Goal: Task Accomplishment & Management: Complete application form

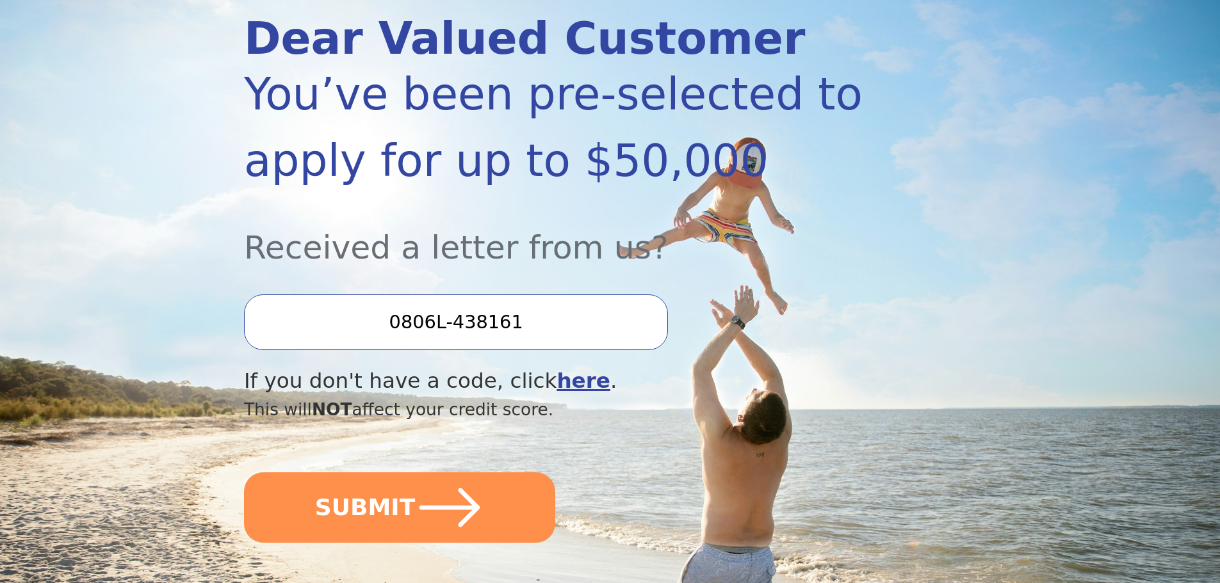
scroll to position [192, 0]
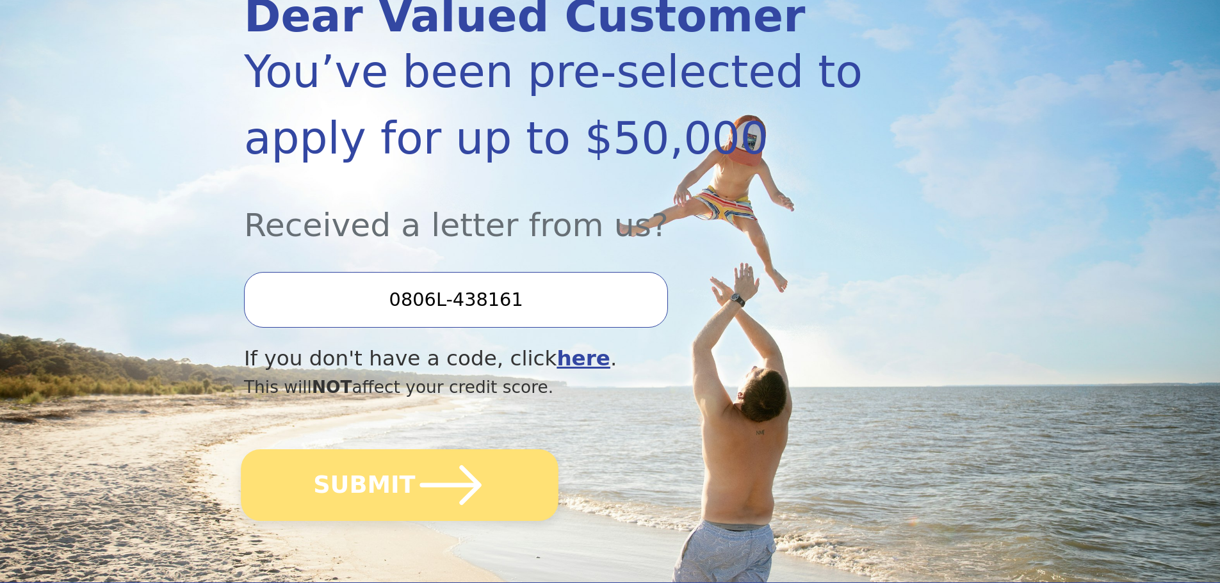
click at [416, 501] on icon "submit" at bounding box center [451, 485] width 70 height 70
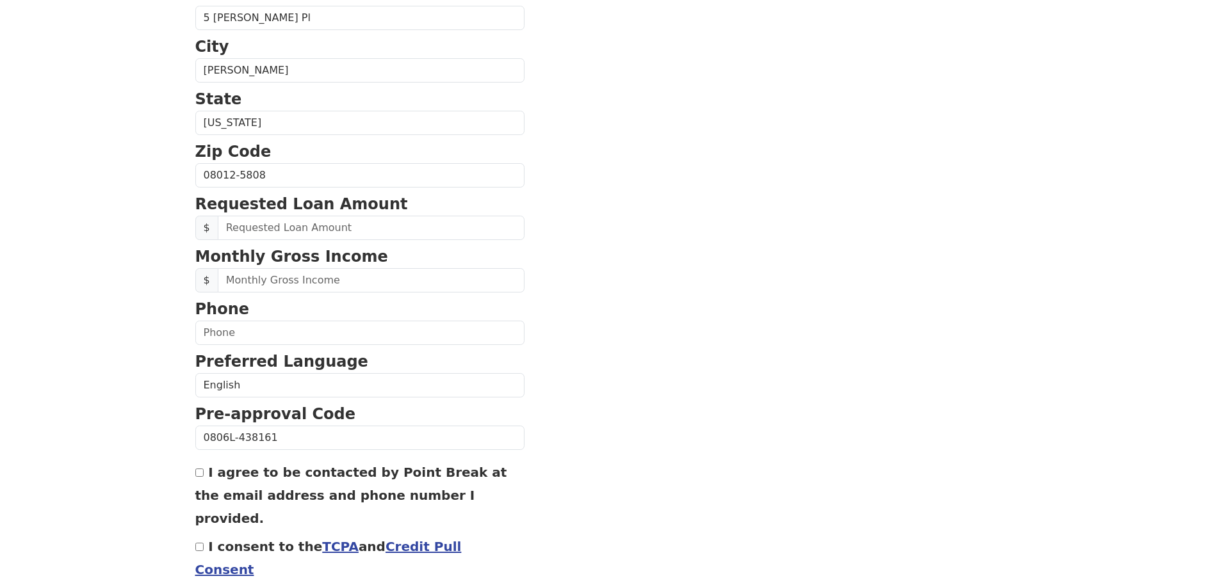
scroll to position [436, 0]
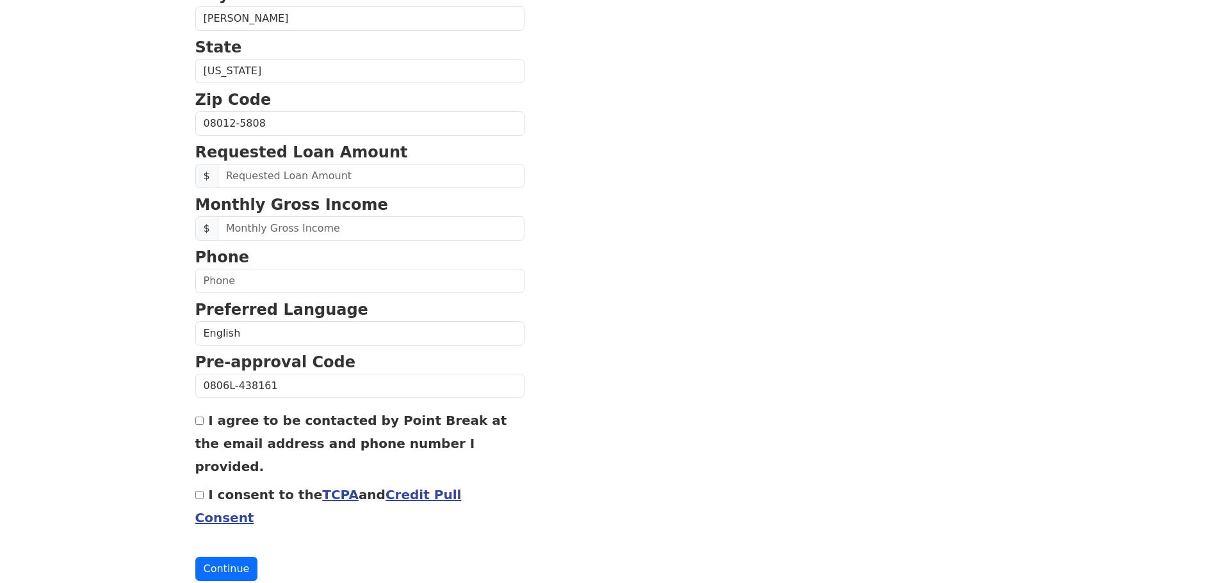
click at [322, 487] on link "TCPA" at bounding box center [340, 494] width 37 height 15
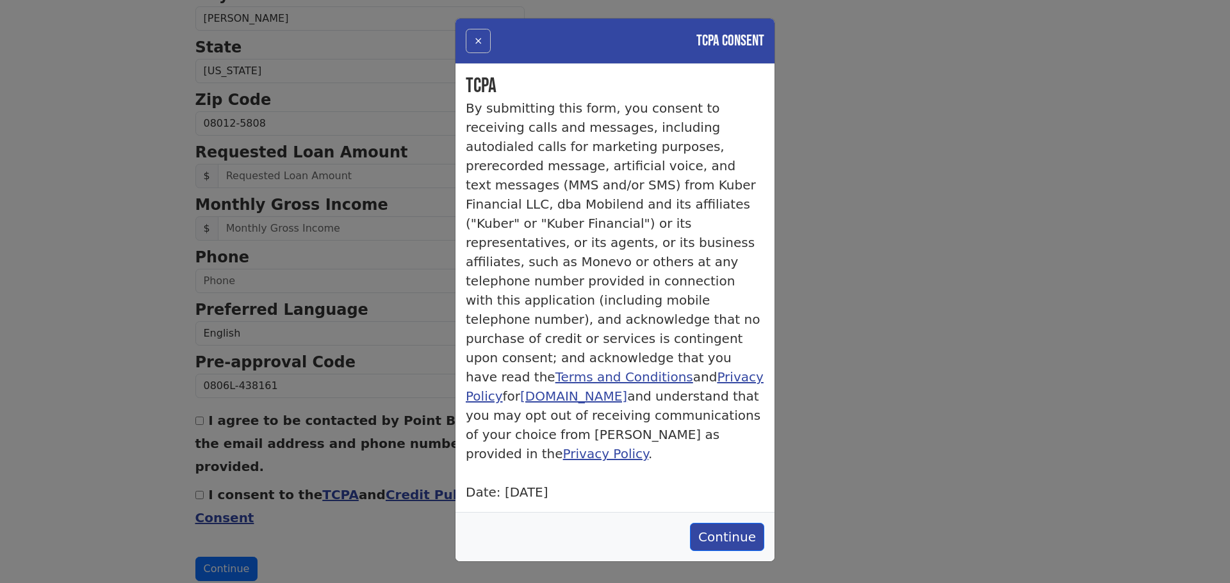
click at [473, 38] on button "×" at bounding box center [478, 41] width 25 height 24
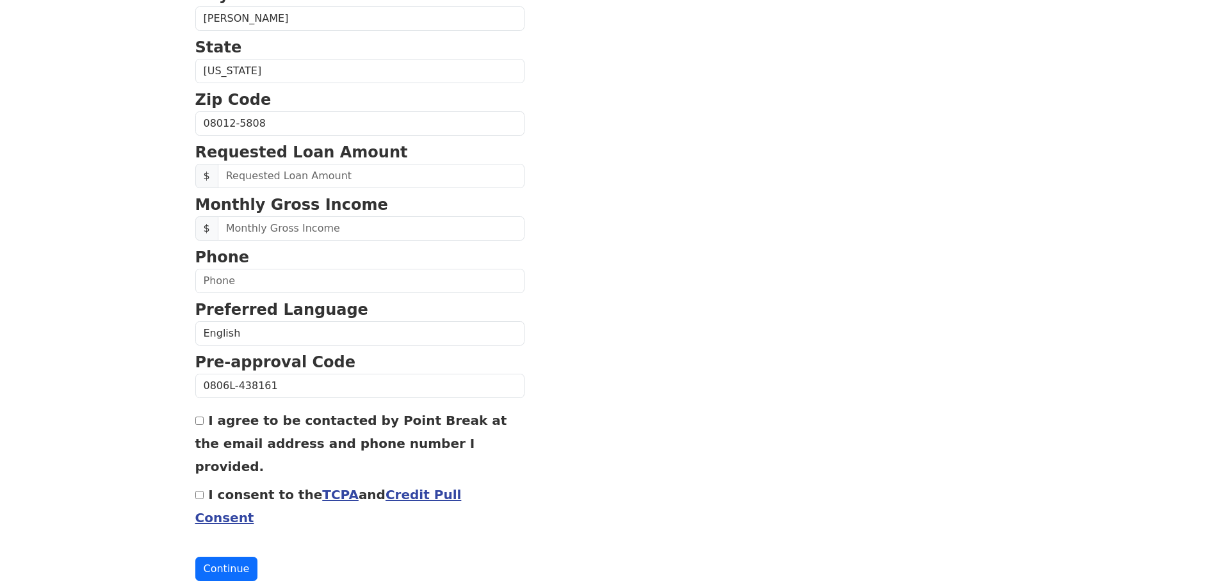
click at [407, 487] on link "Credit Pull Consent" at bounding box center [328, 506] width 266 height 38
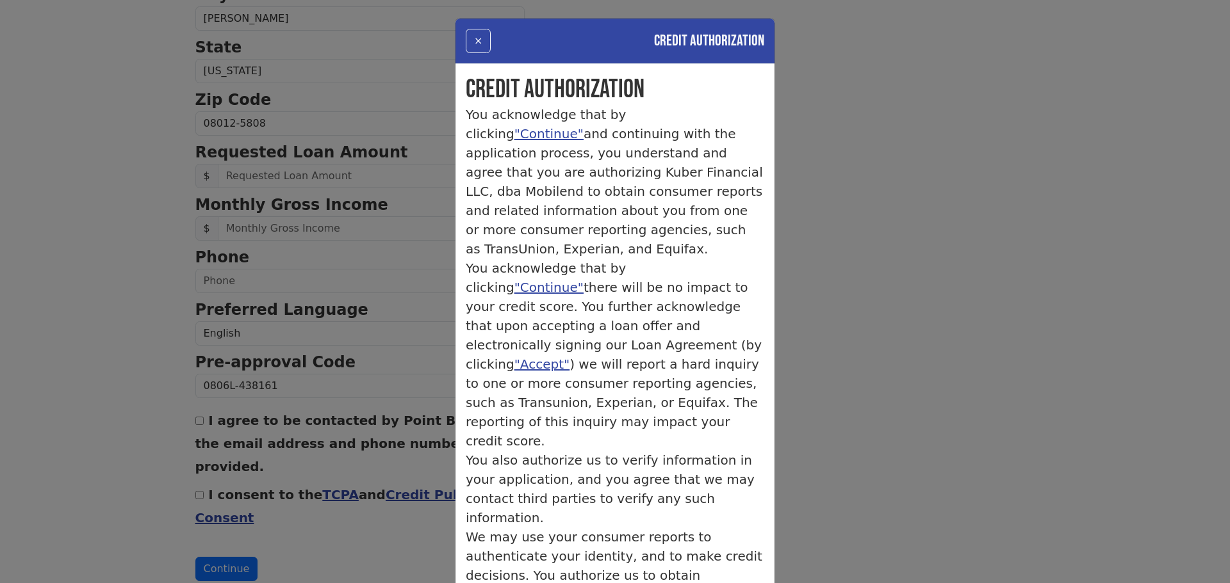
click at [350, 516] on div "× Credit Authorization Credit Authorization You acknowledge that by clicking "C…" at bounding box center [615, 291] width 1230 height 583
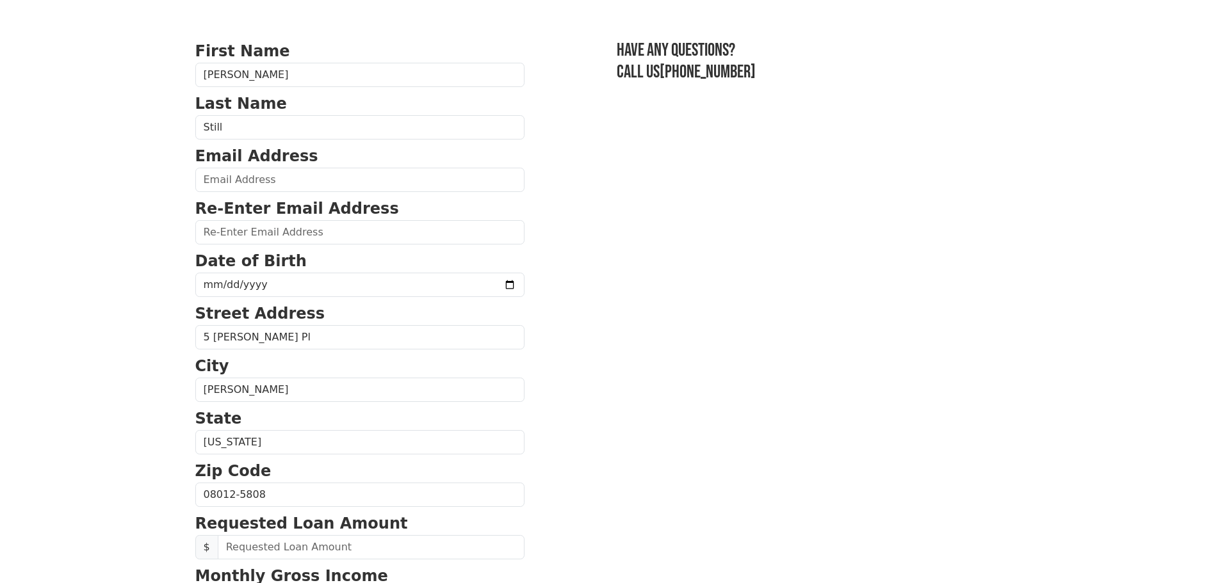
scroll to position [0, 0]
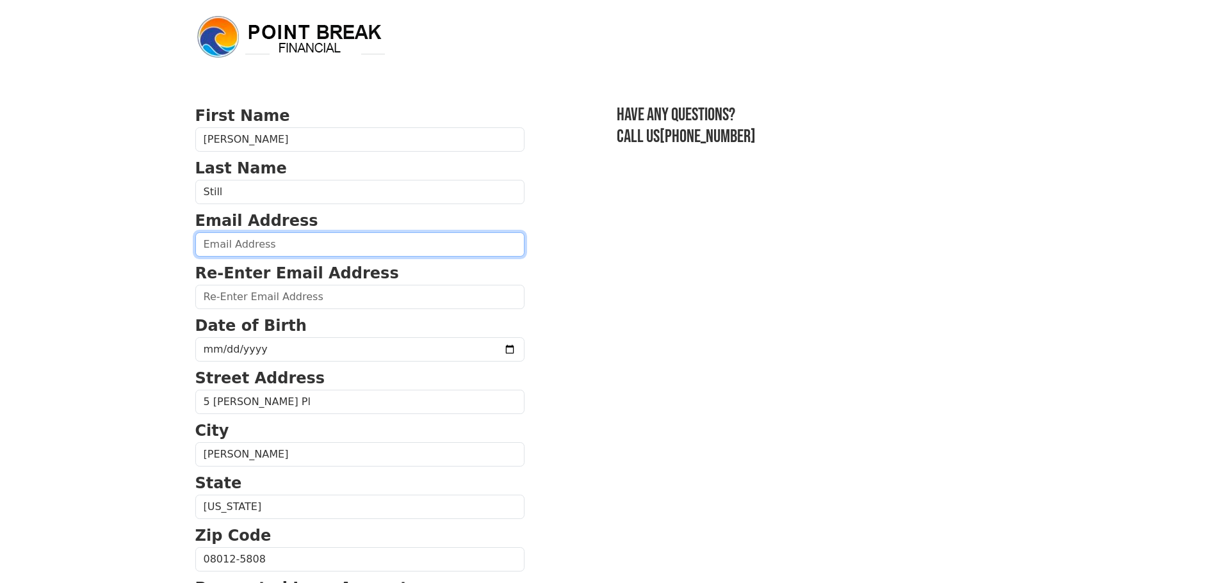
click at [309, 250] on input "email" at bounding box center [359, 244] width 329 height 24
type input "[EMAIL_ADDRESS][DOMAIN_NAME]"
type input "[PHONE_NUMBER]"
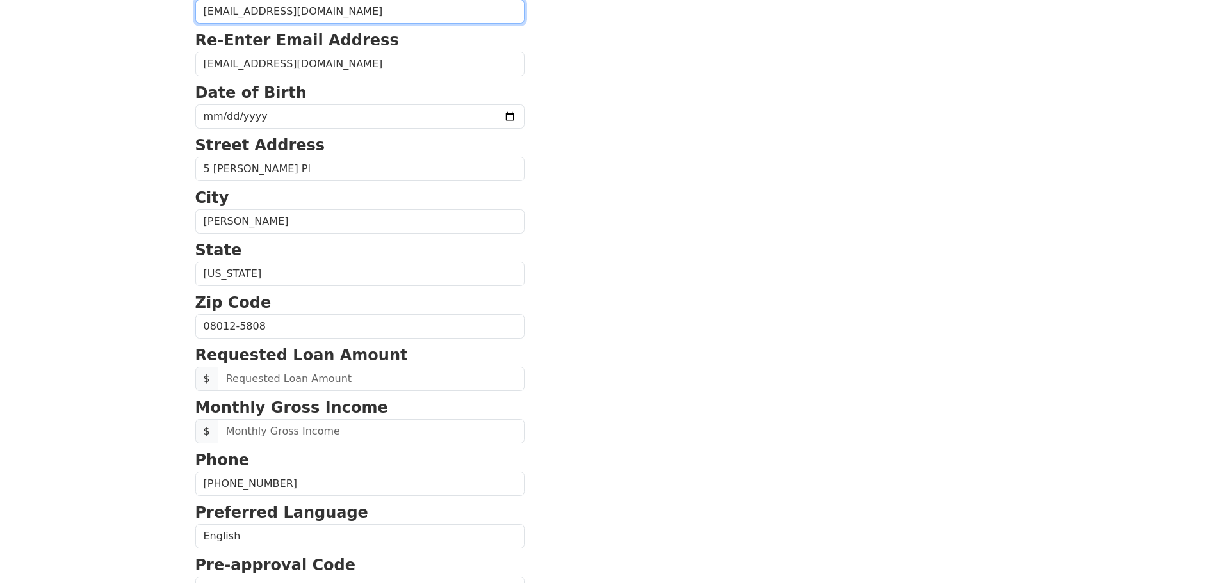
scroll to position [169, 0]
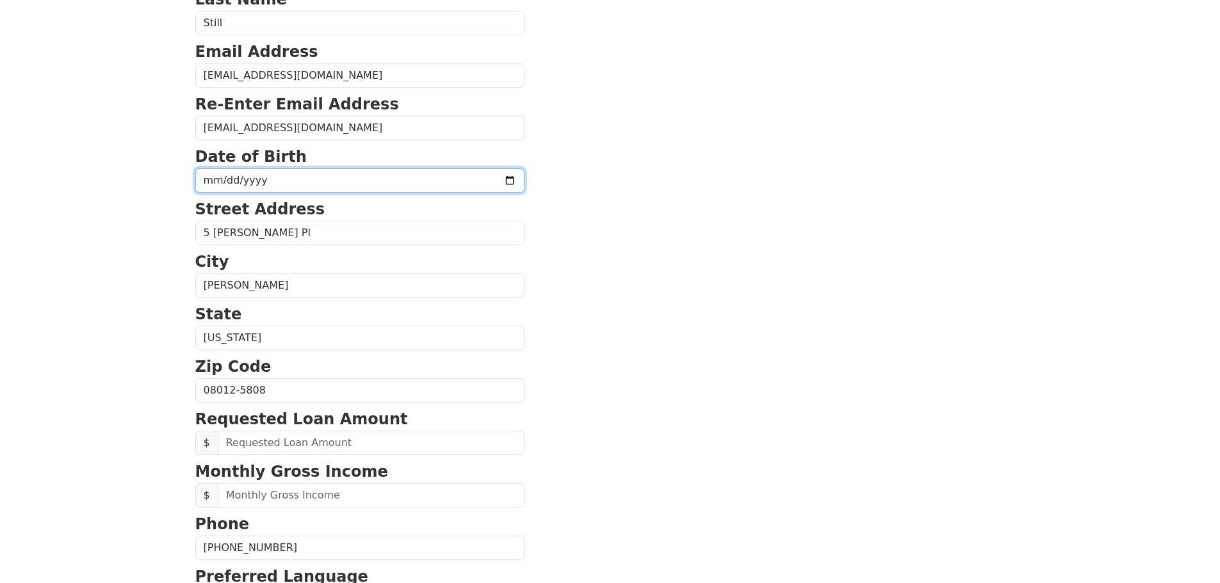
click at [289, 186] on input "date" at bounding box center [359, 180] width 329 height 24
type input "[DATE]"
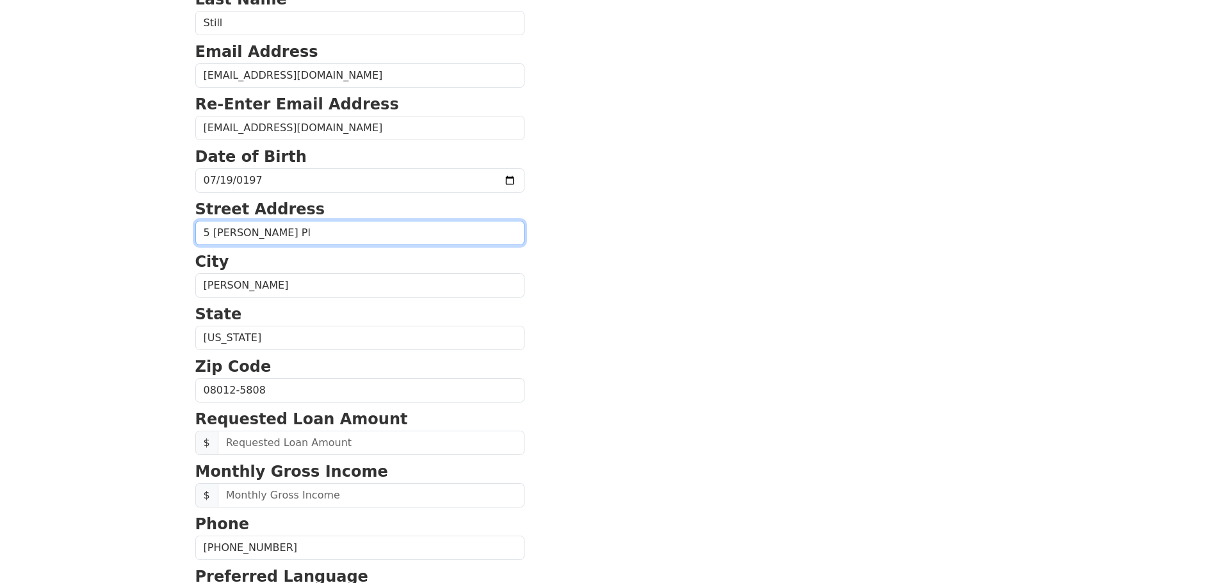
click at [380, 227] on input "5 [PERSON_NAME] Pl" at bounding box center [359, 233] width 329 height 24
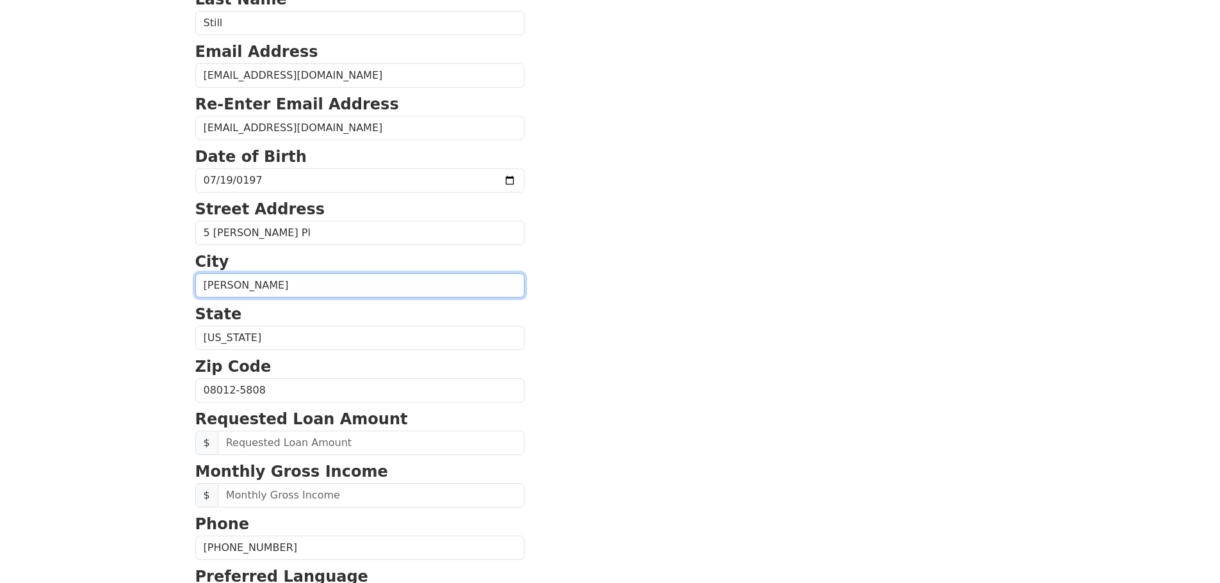
click at [236, 284] on input "[PERSON_NAME]" at bounding box center [359, 285] width 329 height 24
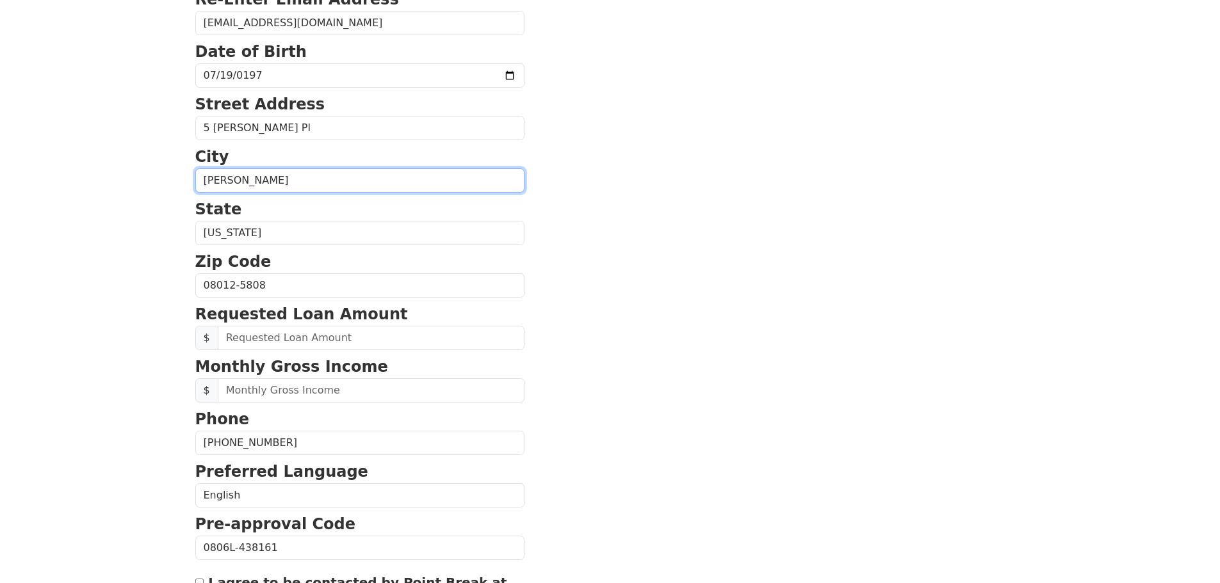
scroll to position [297, 0]
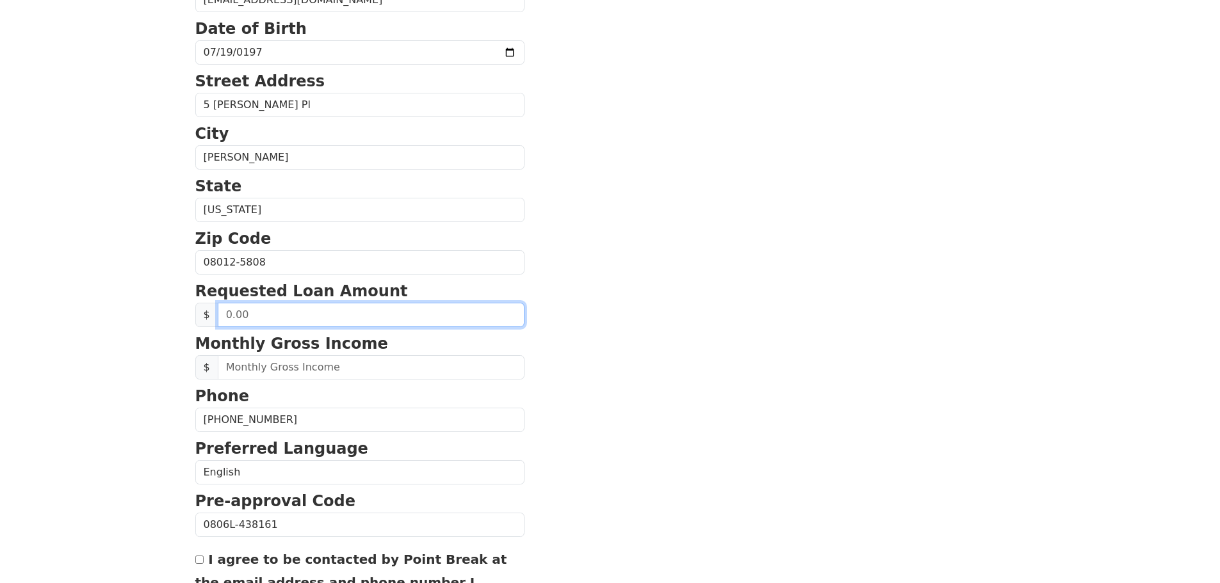
click at [261, 316] on input "text" at bounding box center [371, 315] width 307 height 24
drag, startPoint x: 253, startPoint y: 316, endPoint x: 223, endPoint y: 314, distance: 30.1
click at [223, 314] on input "text" at bounding box center [371, 315] width 307 height 24
type input "30,000.00"
click at [547, 356] on section "First Name [PERSON_NAME] Last Name Still Email Address [EMAIL_ADDRESS][DOMAIN_N…" at bounding box center [610, 263] width 830 height 913
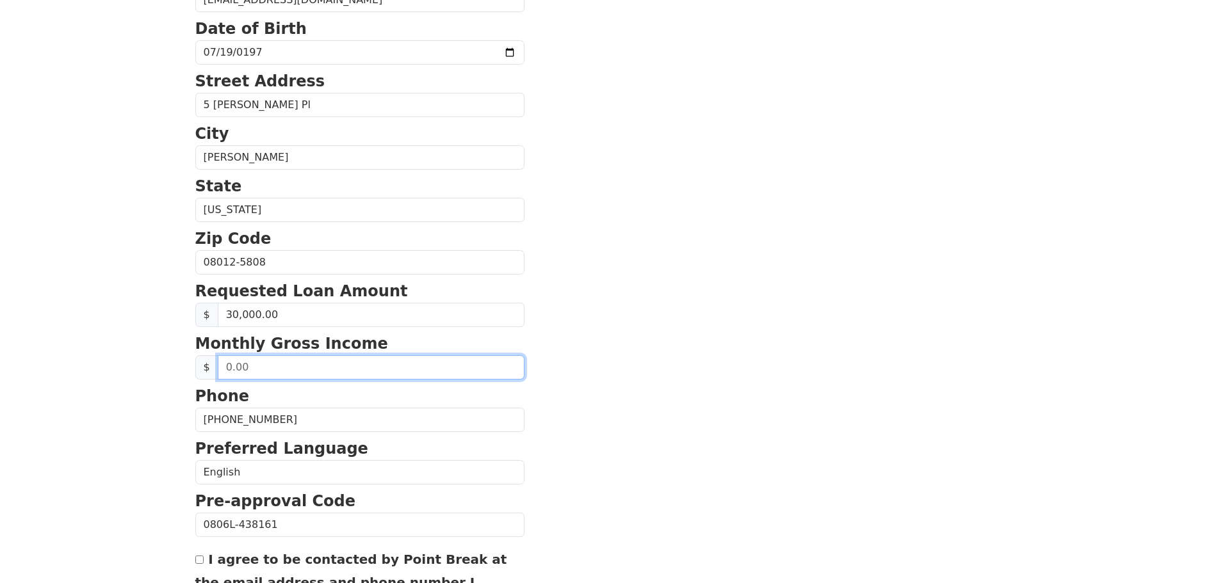
click at [276, 368] on input "text" at bounding box center [371, 367] width 307 height 24
drag, startPoint x: 263, startPoint y: 370, endPoint x: 205, endPoint y: 368, distance: 58.3
click at [205, 368] on div "$" at bounding box center [359, 367] width 329 height 24
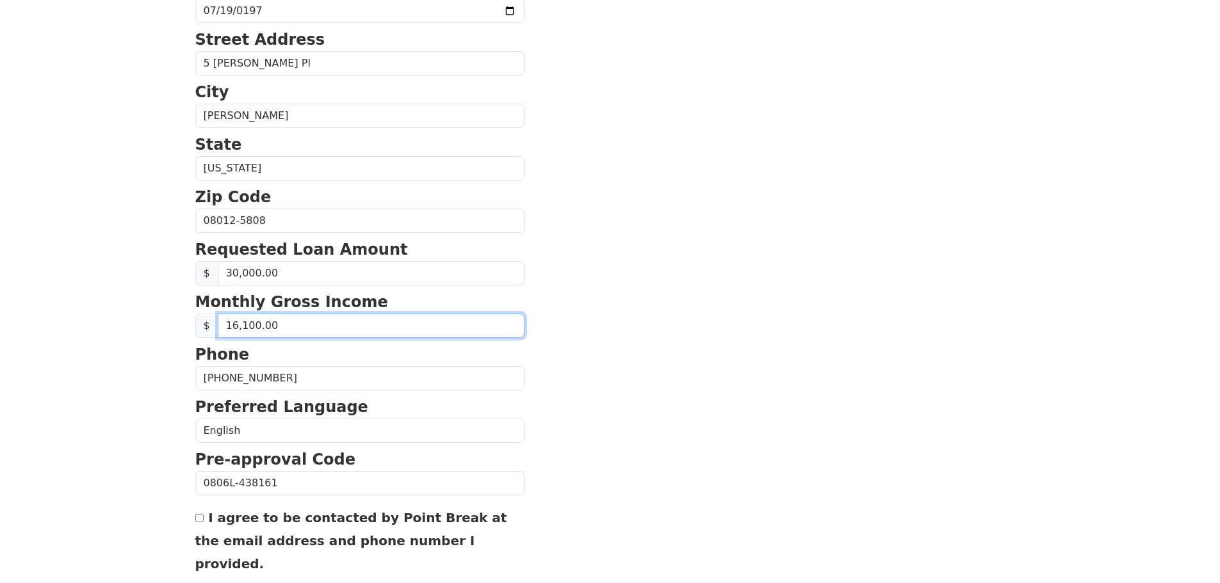
scroll to position [361, 0]
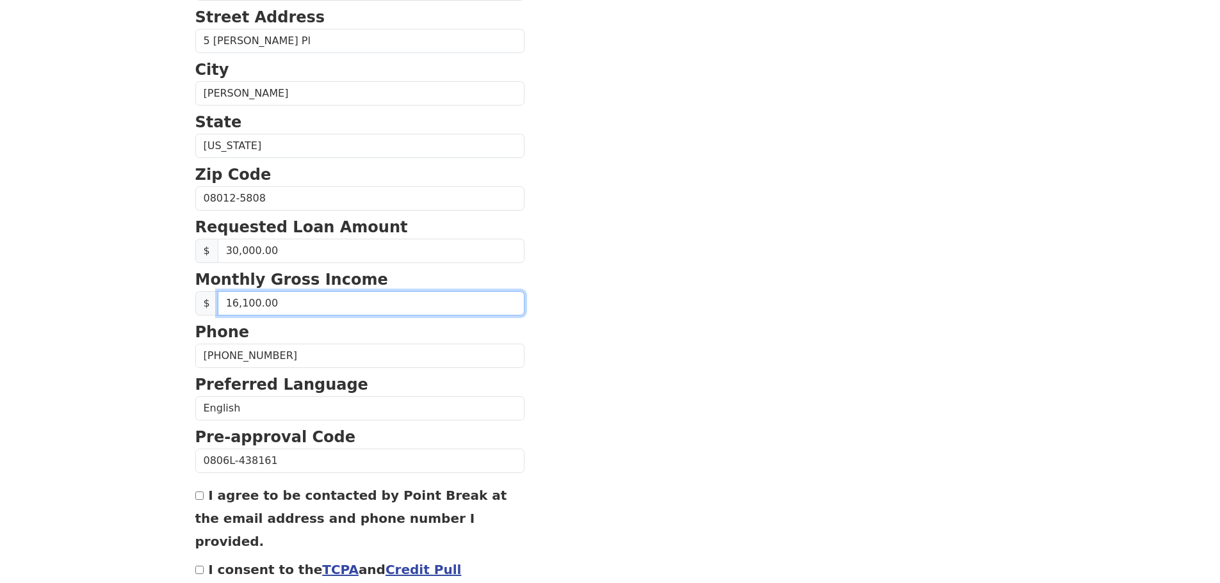
drag, startPoint x: 278, startPoint y: 304, endPoint x: 225, endPoint y: 307, distance: 53.2
click at [225, 307] on input "16,100.00" at bounding box center [371, 303] width 307 height 24
type input "13,500.00"
click at [586, 359] on section "First Name [PERSON_NAME] Last Name Still Email Address [EMAIL_ADDRESS][DOMAIN_N…" at bounding box center [610, 199] width 830 height 913
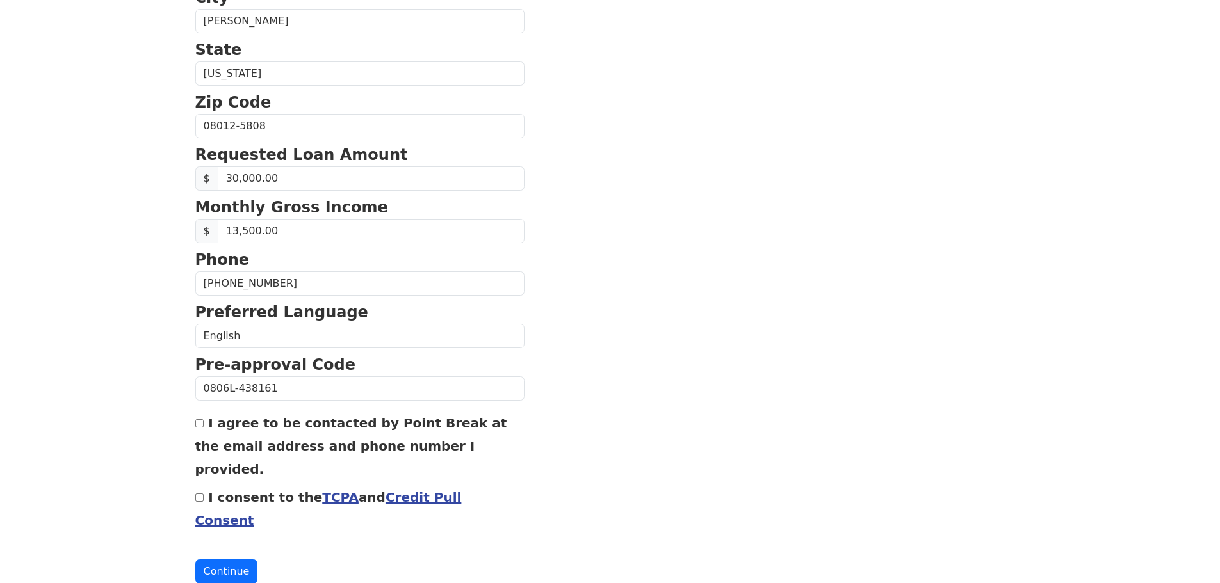
scroll to position [436, 0]
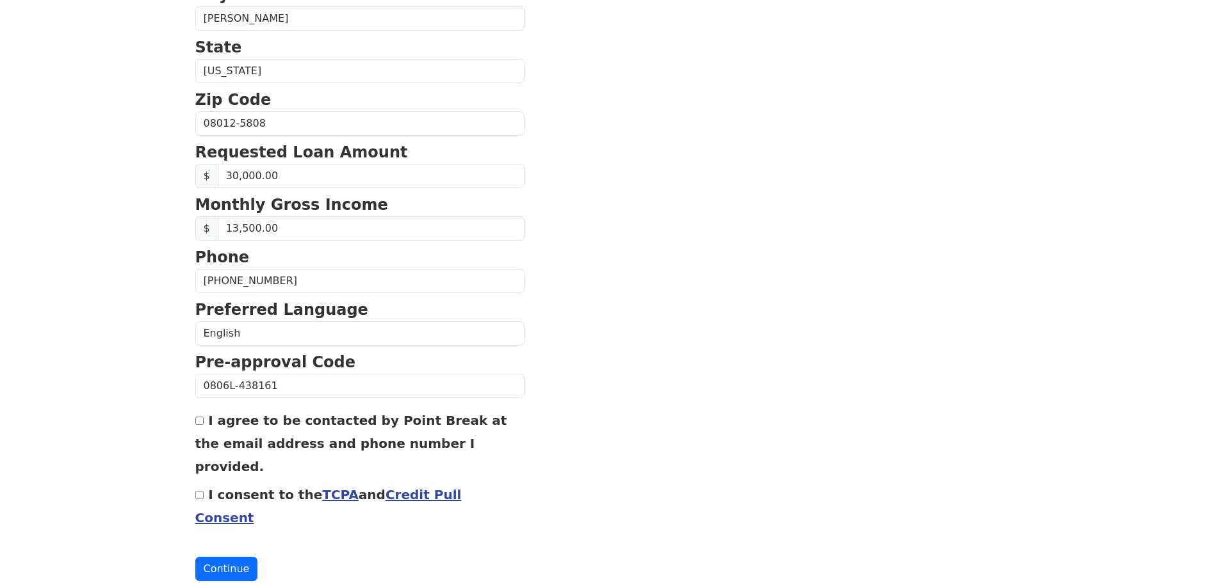
click at [193, 423] on div "First Name [PERSON_NAME] Last Name Still Email Address [EMAIL_ADDRESS][DOMAIN_N…" at bounding box center [610, 96] width 845 height 1064
click at [203, 422] on input "I agree to be contacted by Point Break at the email address and phone number I …" at bounding box center [199, 421] width 8 height 8
checkbox input "true"
click at [200, 491] on input "I consent to the TCPA and Credit Pull Consent" at bounding box center [199, 495] width 8 height 8
checkbox input "true"
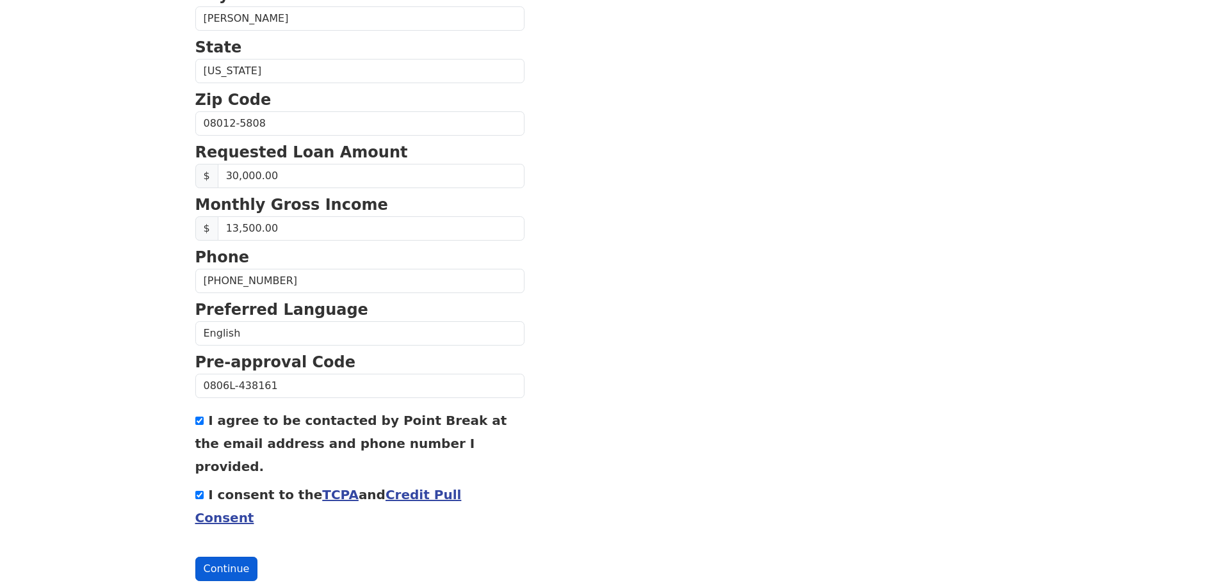
click at [213, 557] on button "Continue" at bounding box center [226, 569] width 63 height 24
